Goal: Check status: Check status

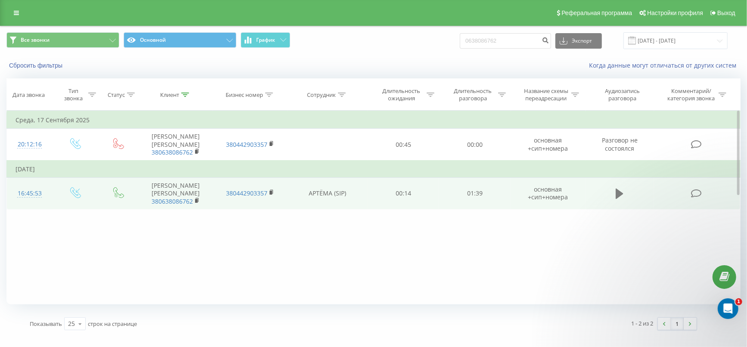
click at [619, 189] on icon at bounding box center [620, 194] width 8 height 10
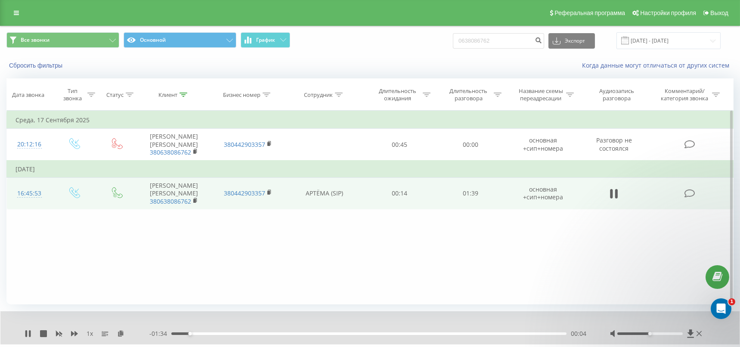
click at [640, 335] on div at bounding box center [657, 333] width 94 height 9
click at [28, 330] on icon at bounding box center [28, 333] width 7 height 7
click at [10, 16] on link at bounding box center [17, 13] width 16 height 12
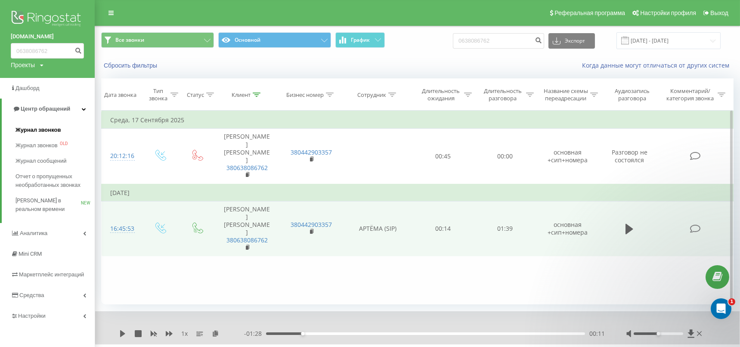
click at [60, 128] on link "Журнал звонков" at bounding box center [55, 130] width 79 height 16
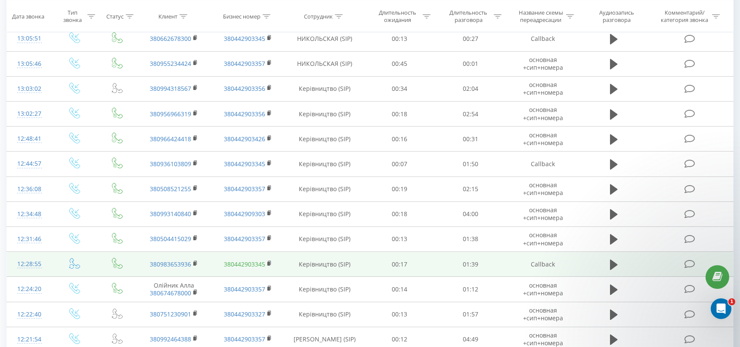
scroll to position [438, 0]
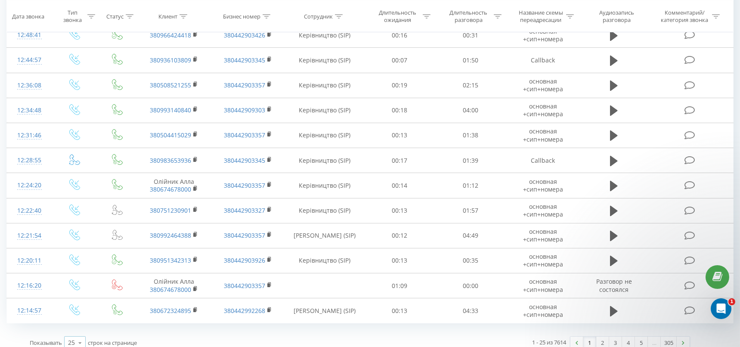
click at [68, 338] on div "25" at bounding box center [71, 342] width 7 height 9
click at [79, 324] on div "100" at bounding box center [75, 330] width 21 height 12
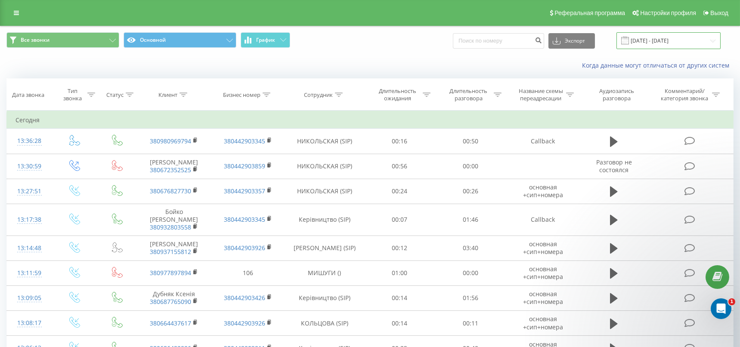
click at [660, 40] on input "[DATE] - [DATE]" at bounding box center [669, 40] width 104 height 17
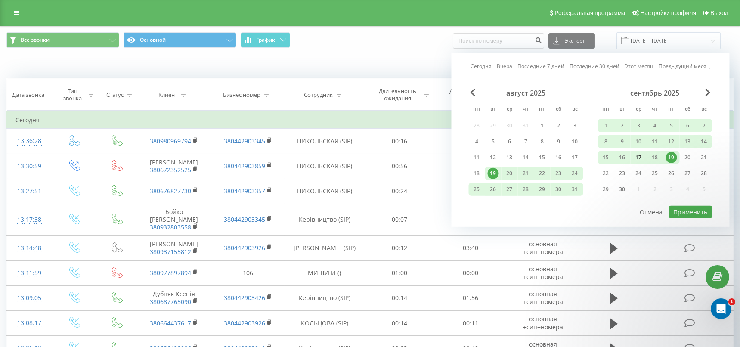
click at [640, 155] on div "17" at bounding box center [638, 157] width 11 height 11
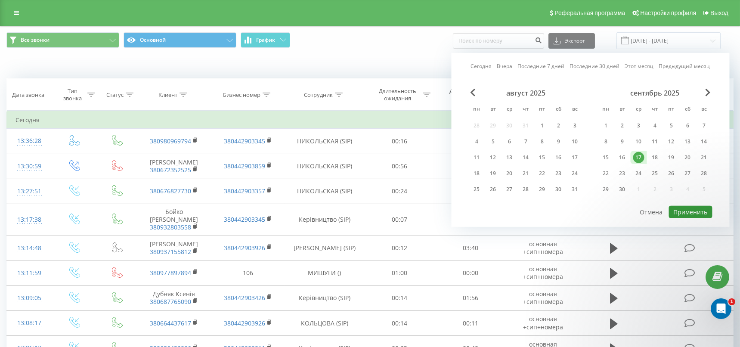
click at [688, 210] on button "Применить" at bounding box center [690, 212] width 43 height 12
type input "[DATE] - [DATE]"
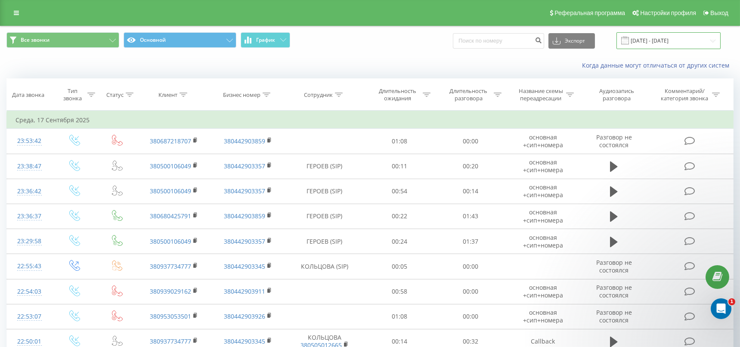
click at [648, 43] on input "[DATE] - [DATE]" at bounding box center [669, 40] width 104 height 17
